Goal: Navigation & Orientation: Find specific page/section

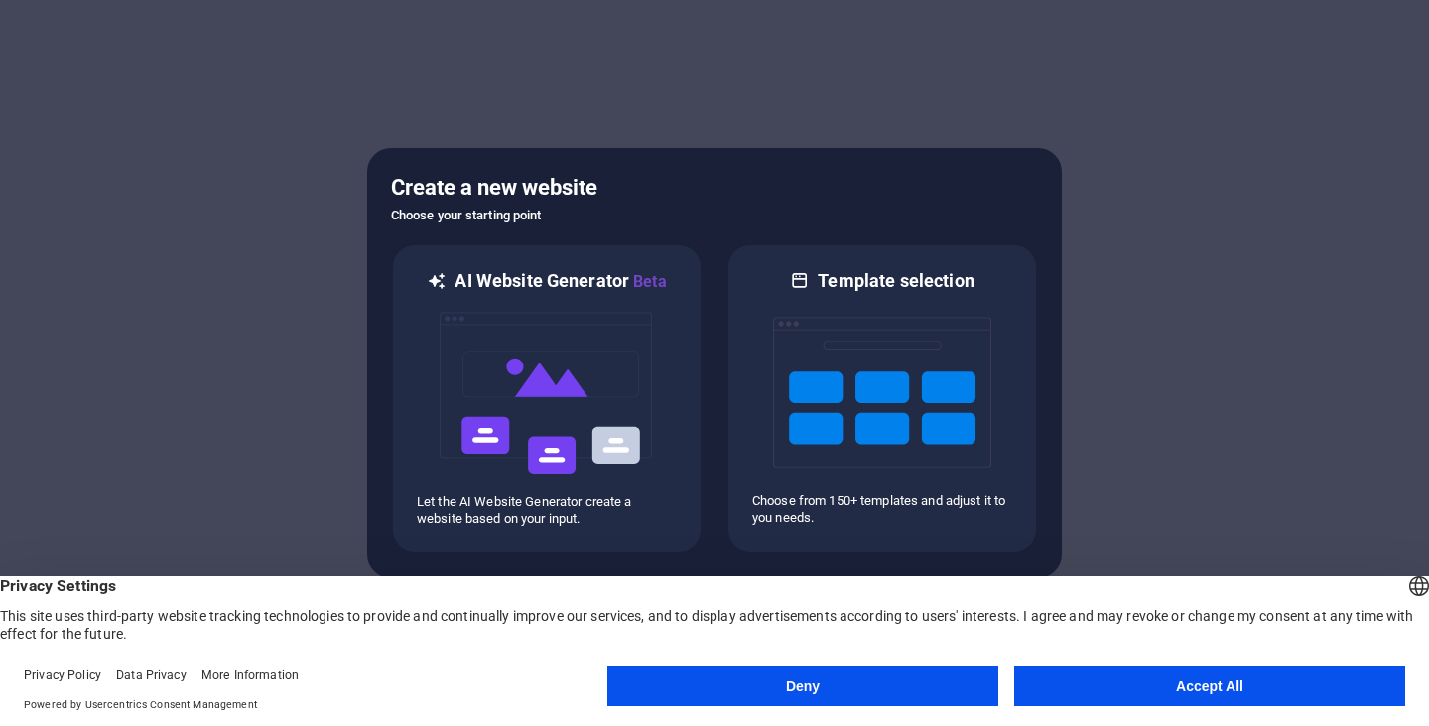
click at [1246, 692] on button "Accept All" at bounding box center [1209, 686] width 391 height 40
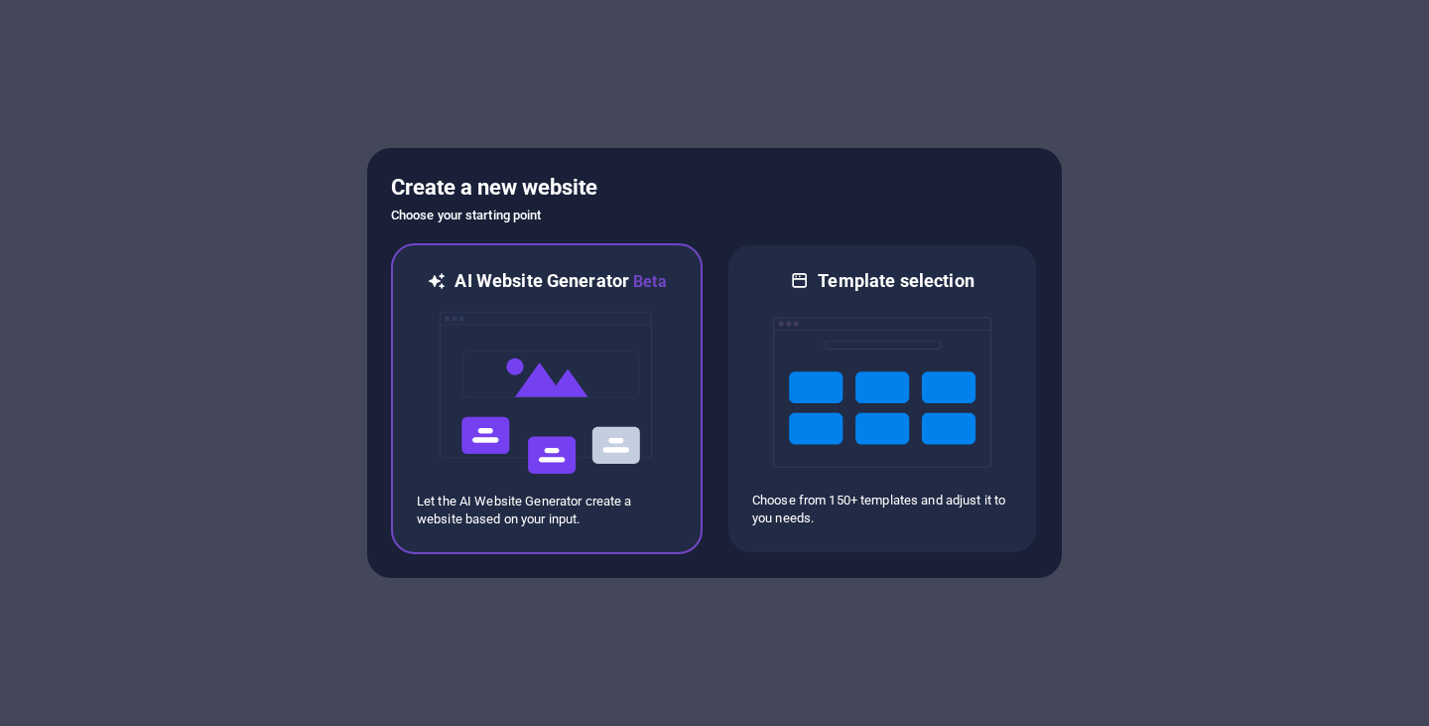
click at [525, 297] on img at bounding box center [547, 393] width 218 height 199
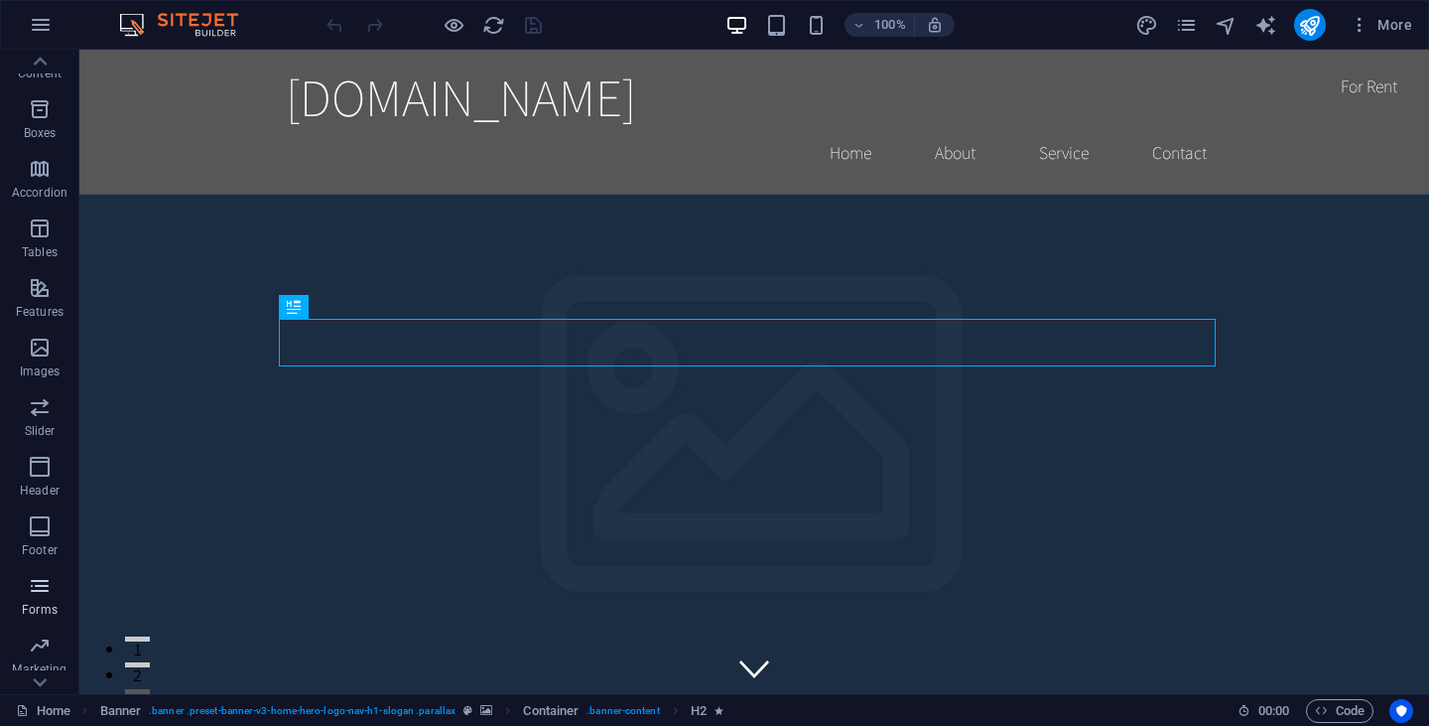
scroll to position [249, 0]
